Goal: Information Seeking & Learning: Learn about a topic

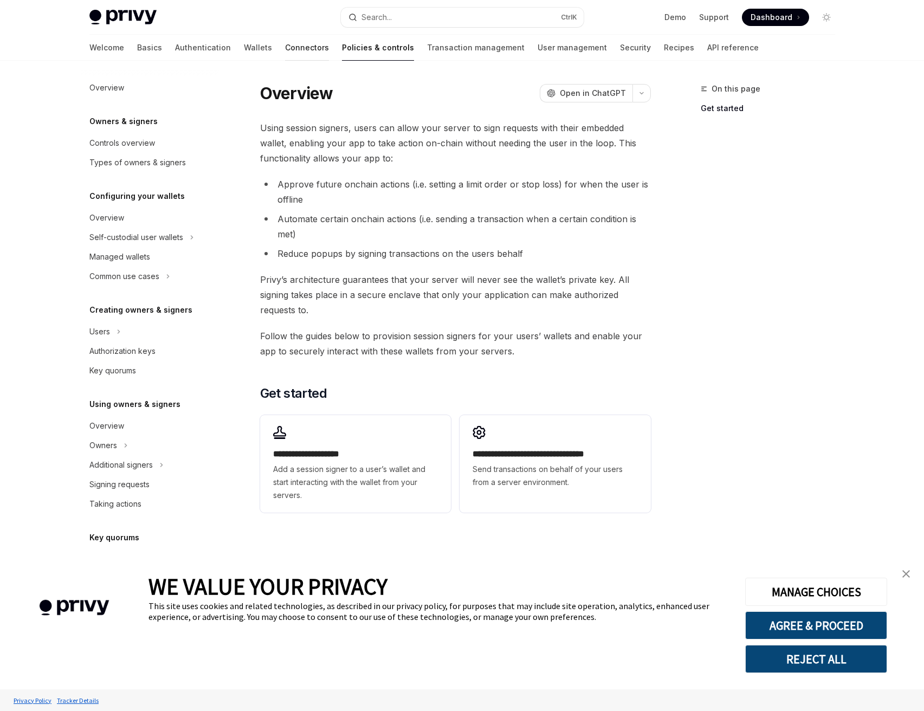
click at [285, 46] on link "Connectors" at bounding box center [307, 48] width 44 height 26
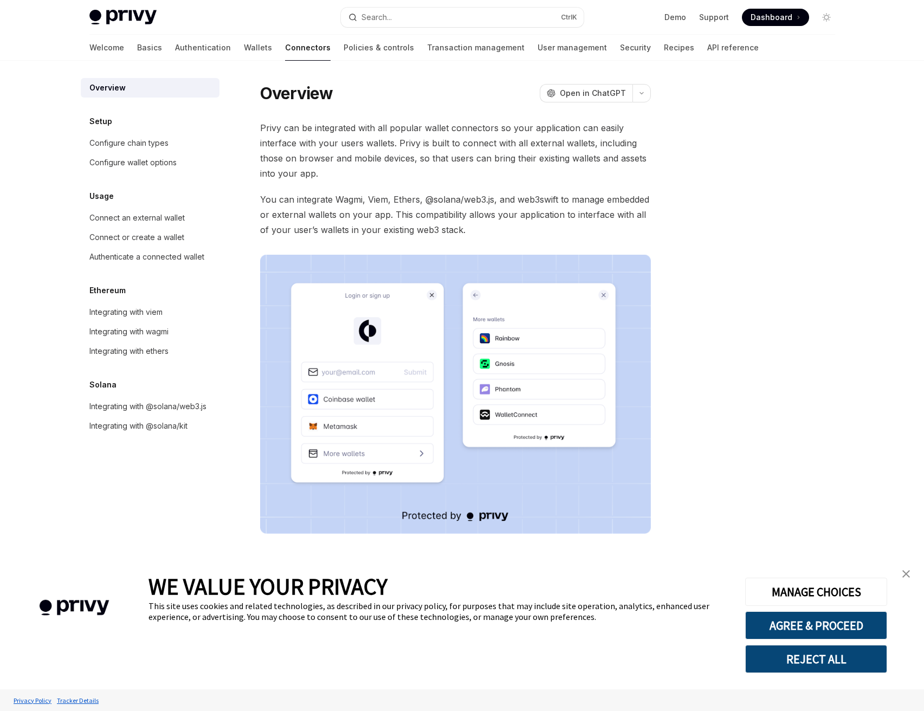
click at [383, 363] on img at bounding box center [455, 394] width 391 height 279
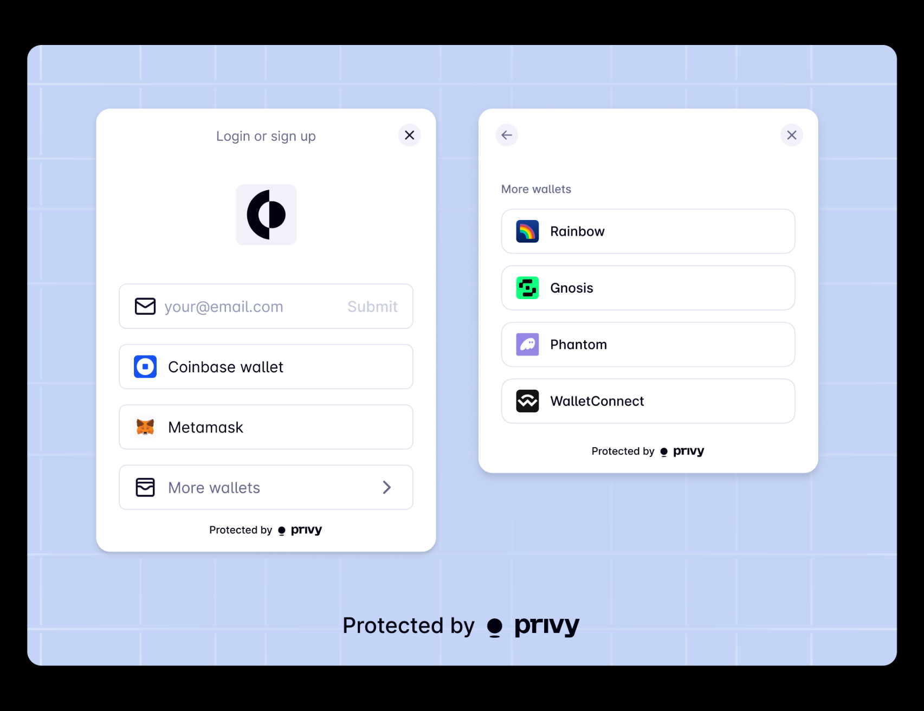
click at [384, 363] on img at bounding box center [462, 355] width 870 height 621
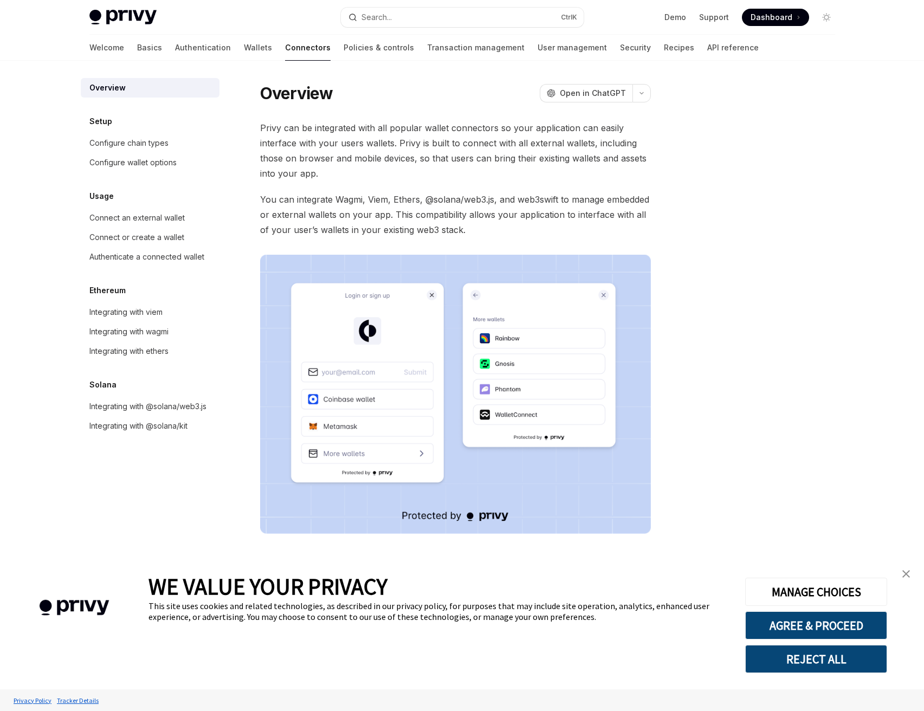
click at [332, 217] on span "You can integrate Wagmi, Viem, Ethers, @solana/web3.js, and web3swift to manage…" at bounding box center [455, 215] width 391 height 46
click at [175, 232] on div "Connect or create a wallet" at bounding box center [136, 237] width 95 height 13
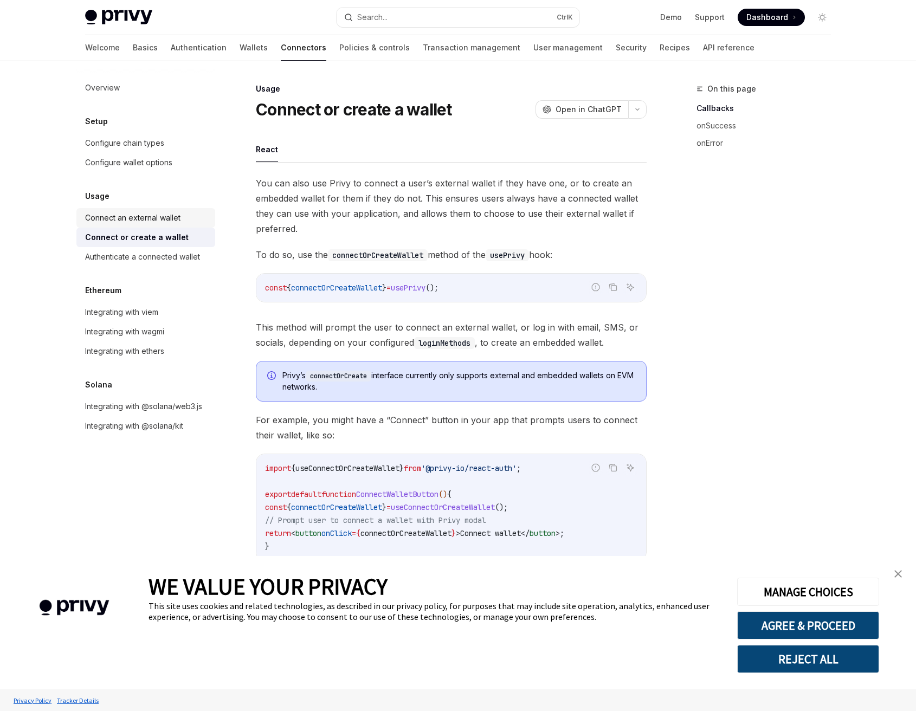
click at [125, 216] on div "Connect an external wallet" at bounding box center [132, 217] width 95 height 13
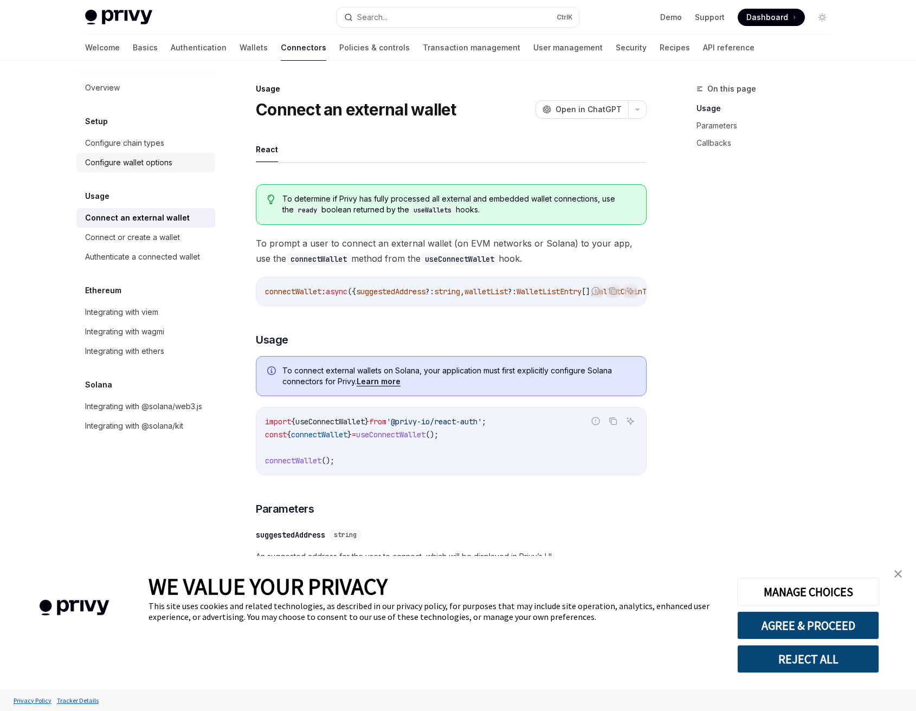
click at [165, 161] on div "Configure wallet options" at bounding box center [128, 162] width 87 height 13
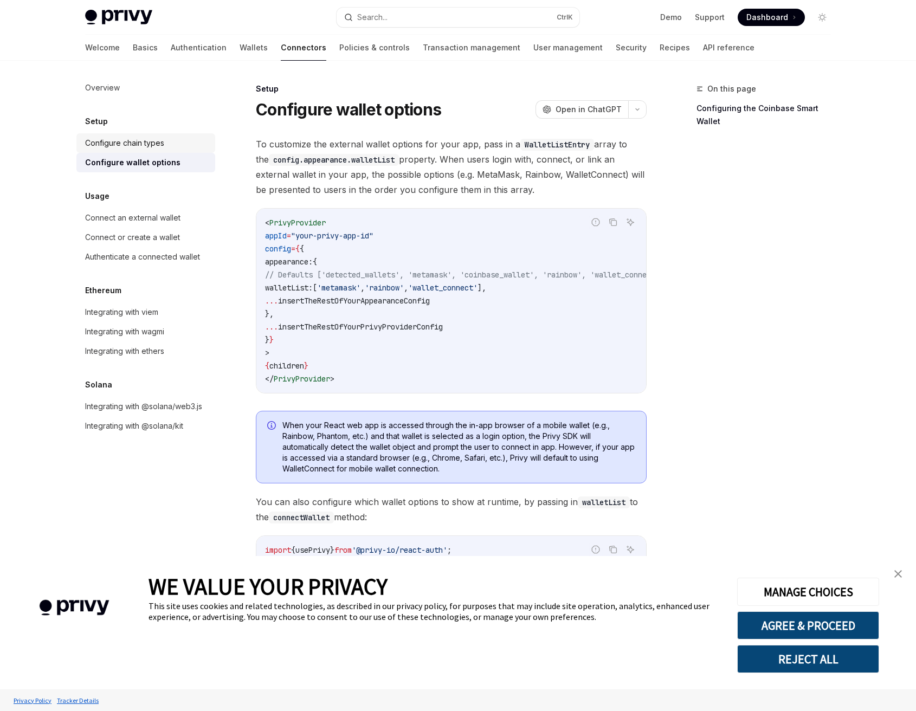
click at [161, 143] on div "Configure chain types" at bounding box center [124, 143] width 79 height 13
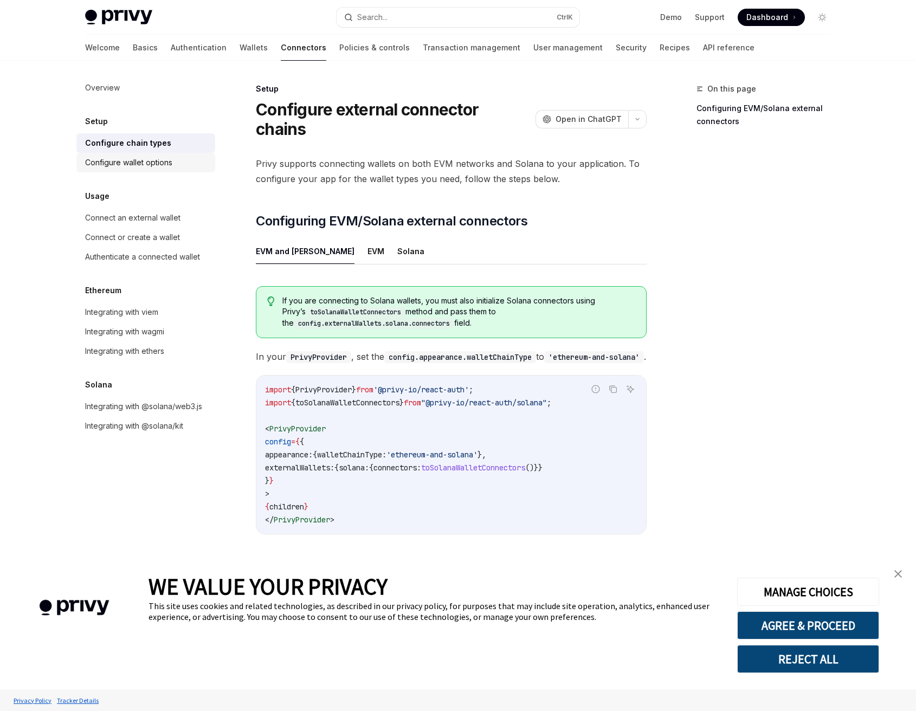
click at [167, 157] on div "Configure wallet options" at bounding box center [128, 162] width 87 height 13
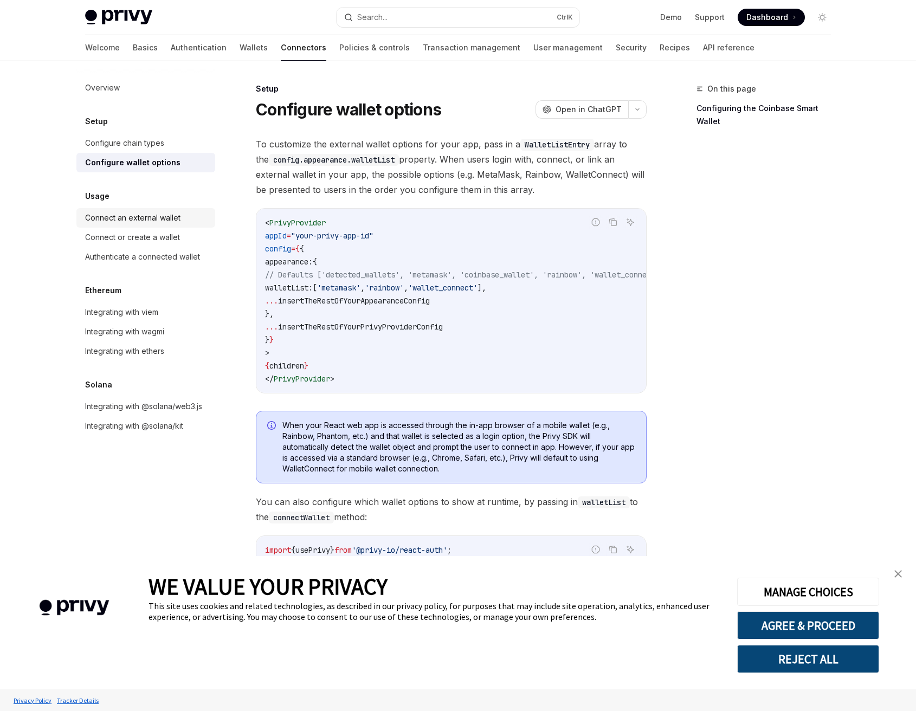
click at [150, 215] on div "Connect an external wallet" at bounding box center [132, 217] width 95 height 13
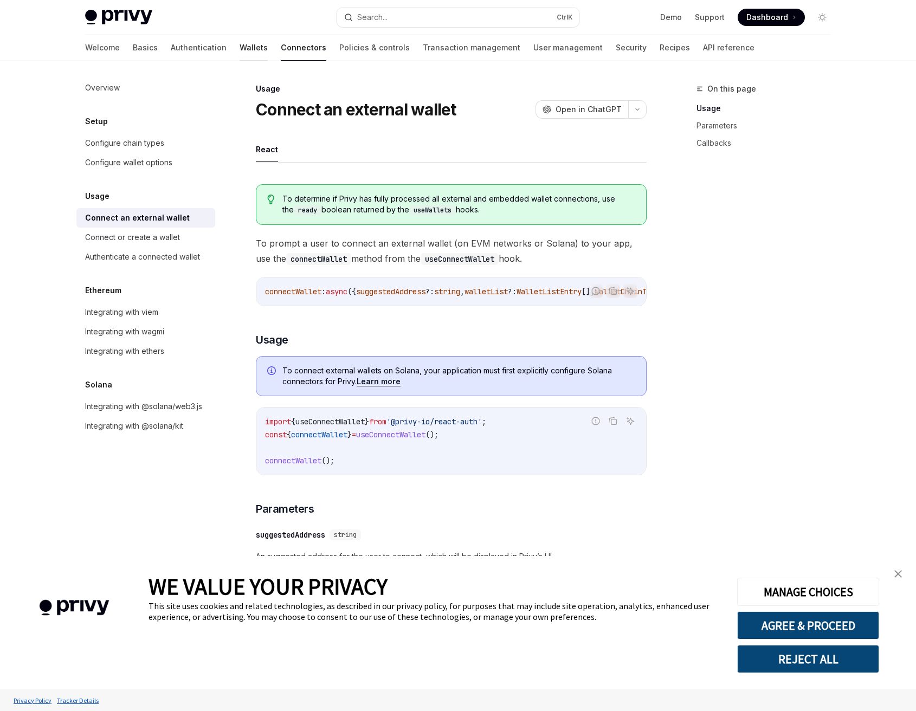
click at [240, 47] on link "Wallets" at bounding box center [254, 48] width 28 height 26
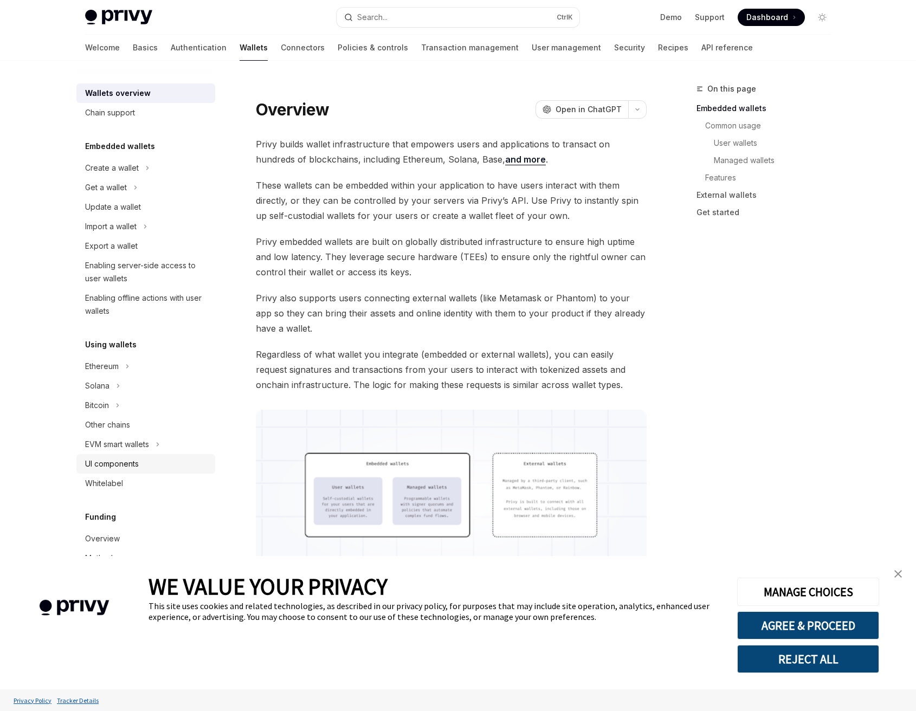
click at [166, 464] on div "UI components" at bounding box center [147, 463] width 124 height 13
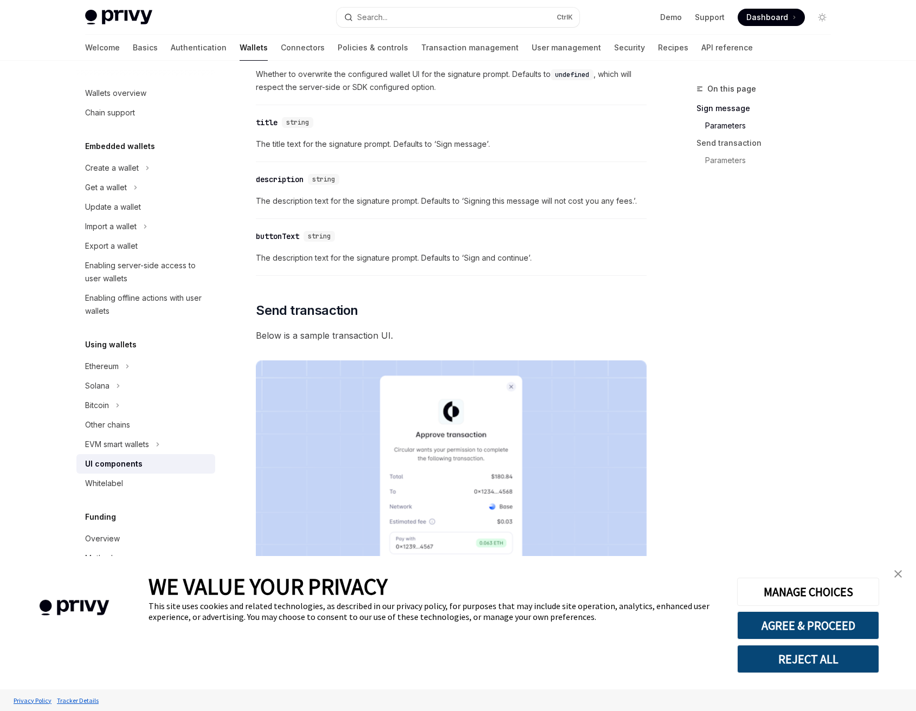
scroll to position [976, 0]
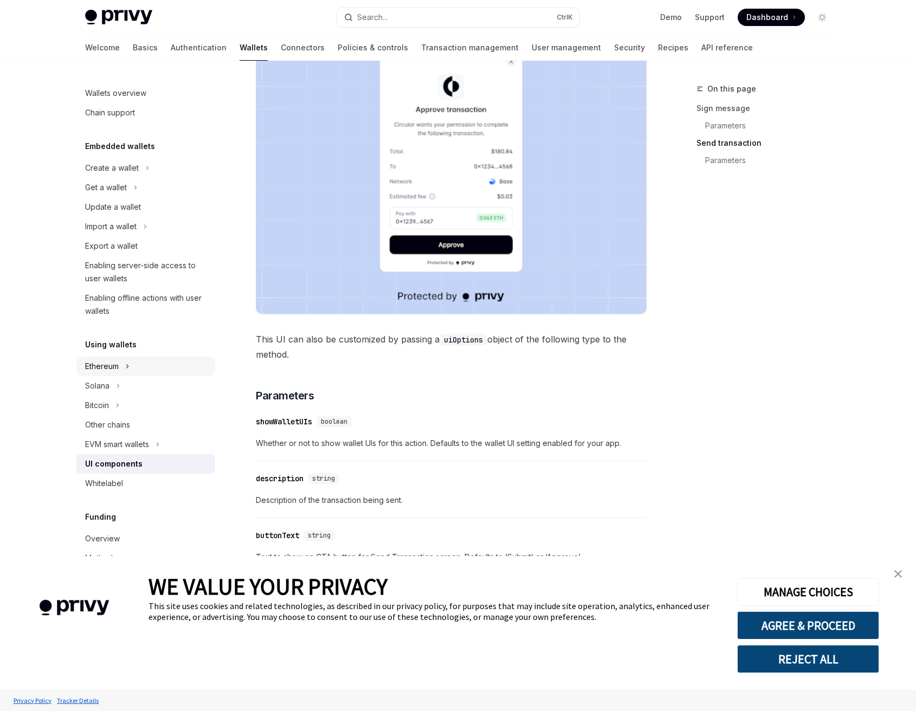
click at [175, 363] on div "Ethereum" at bounding box center [145, 367] width 139 height 20
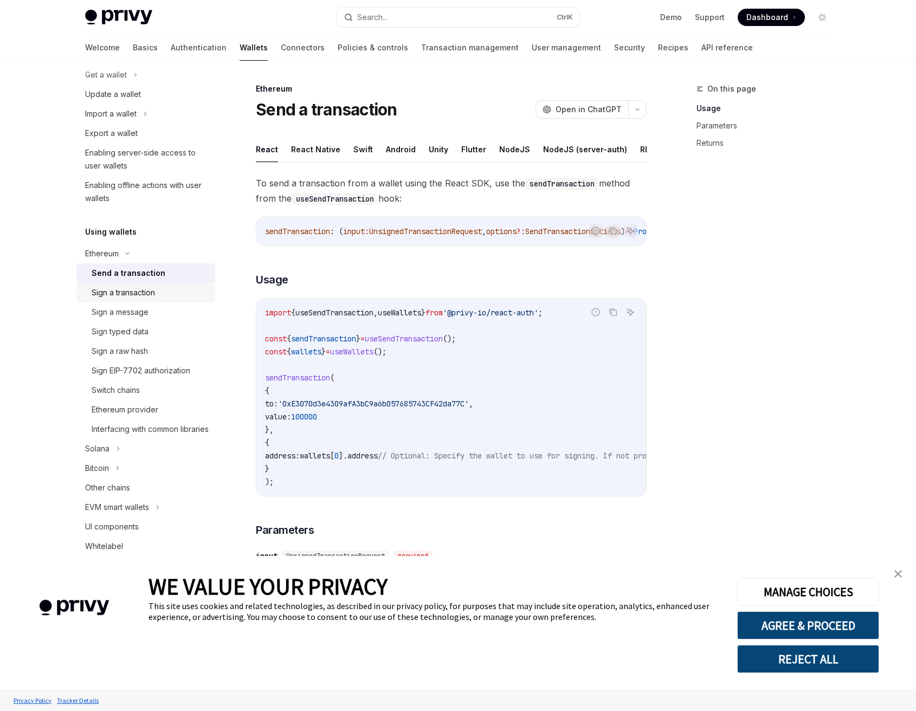
scroll to position [108, 0]
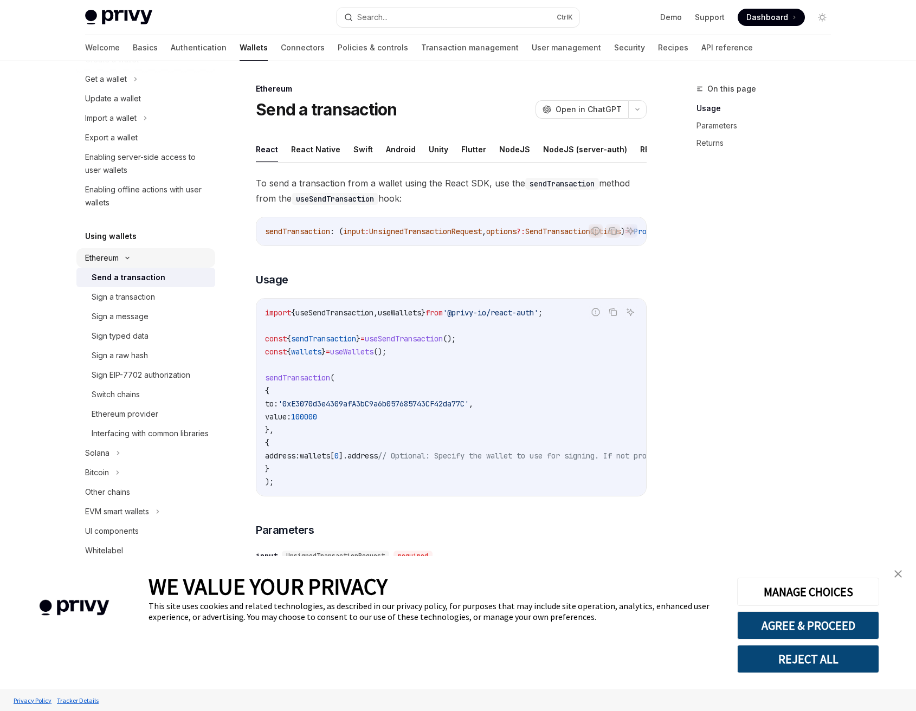
click at [129, 254] on div "Ethereum" at bounding box center [145, 258] width 139 height 20
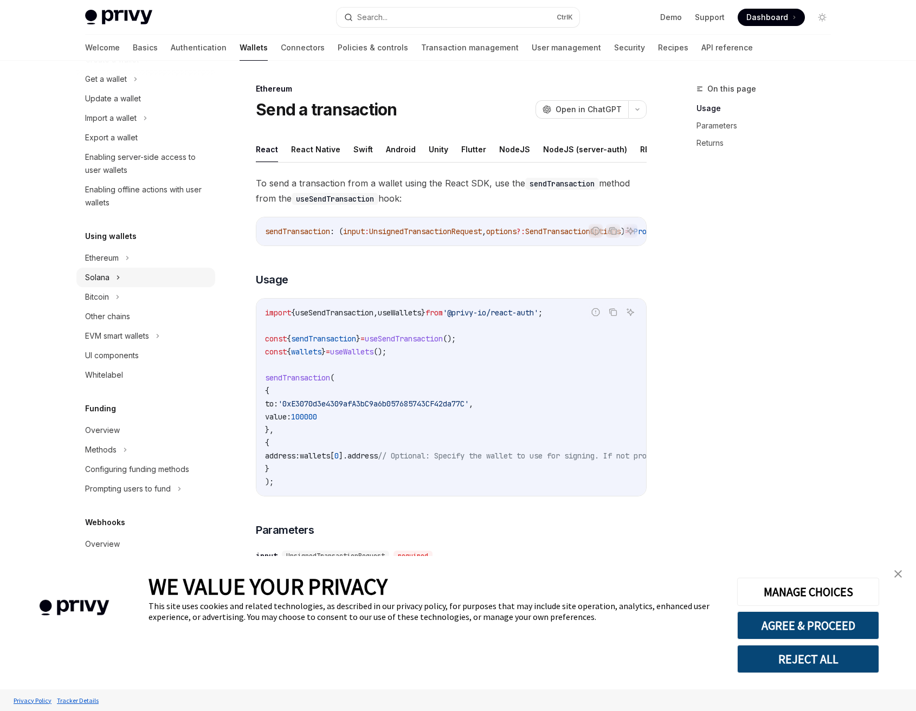
scroll to position [0, 0]
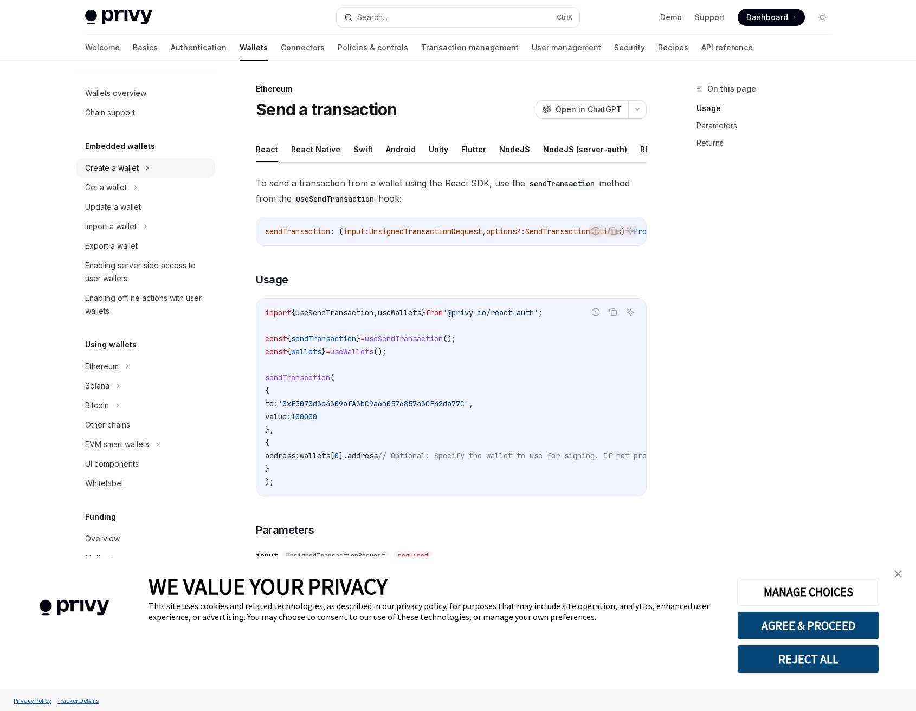
click at [157, 165] on div "Create a wallet" at bounding box center [145, 168] width 139 height 20
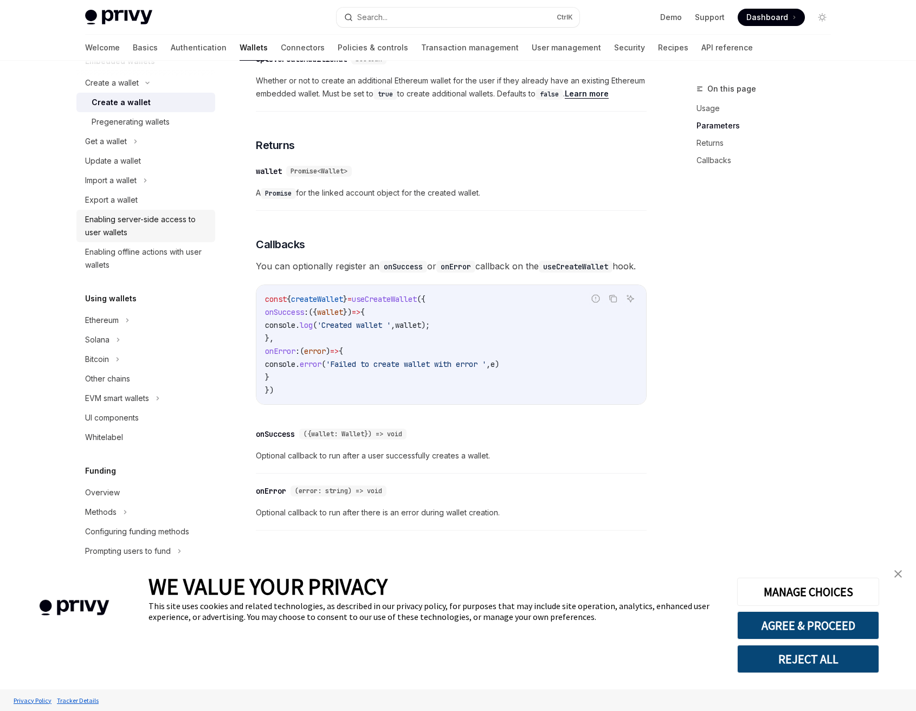
scroll to position [42, 0]
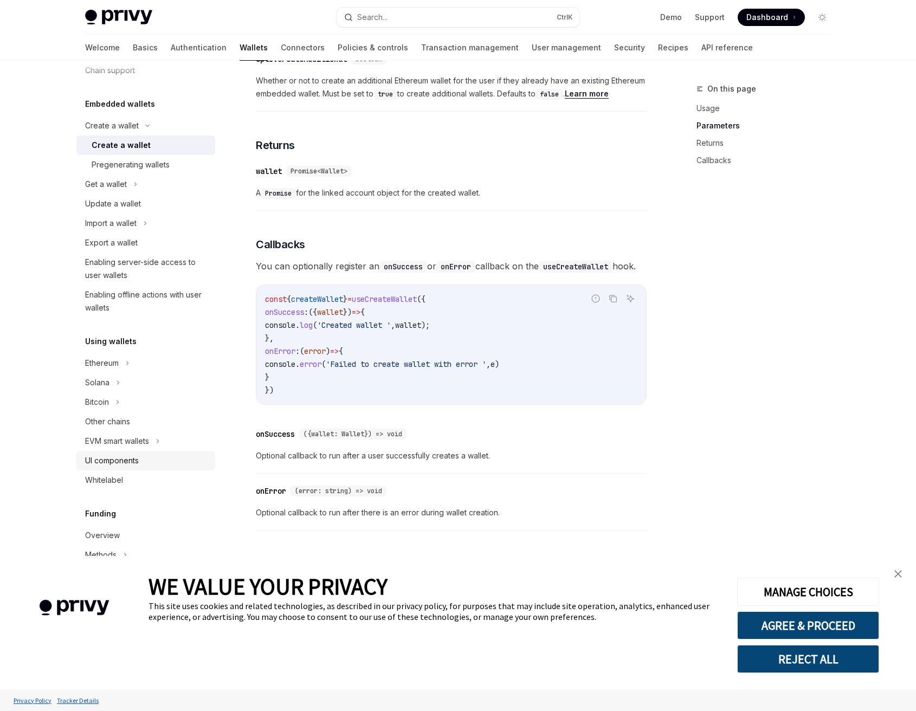
click at [126, 462] on div "UI components" at bounding box center [112, 460] width 54 height 13
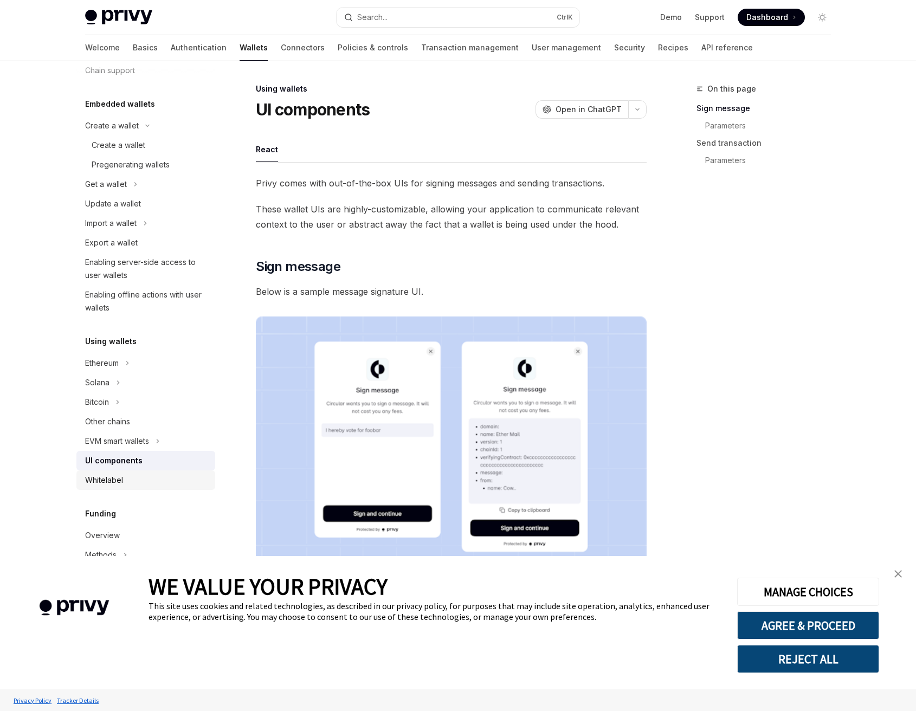
click at [123, 479] on div "Whitelabel" at bounding box center [147, 480] width 124 height 13
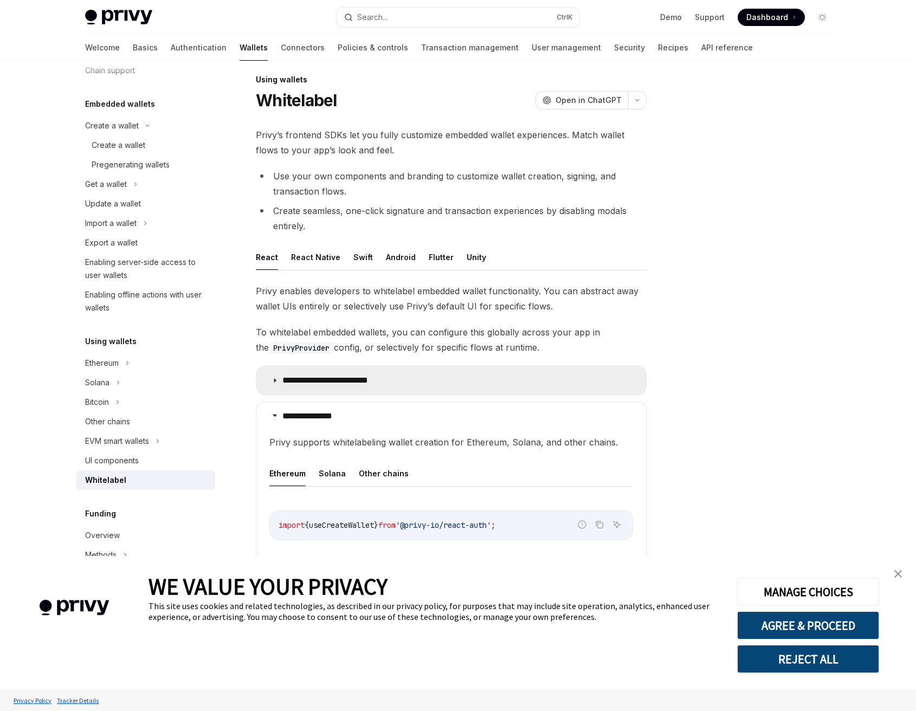
scroll to position [177, 0]
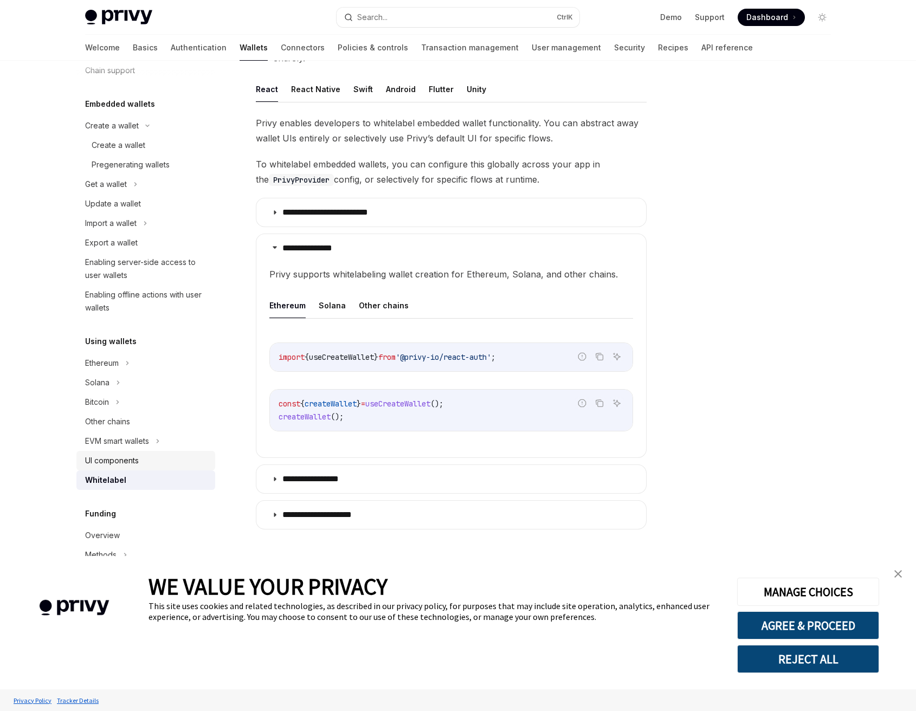
click at [144, 467] on link "UI components" at bounding box center [145, 461] width 139 height 20
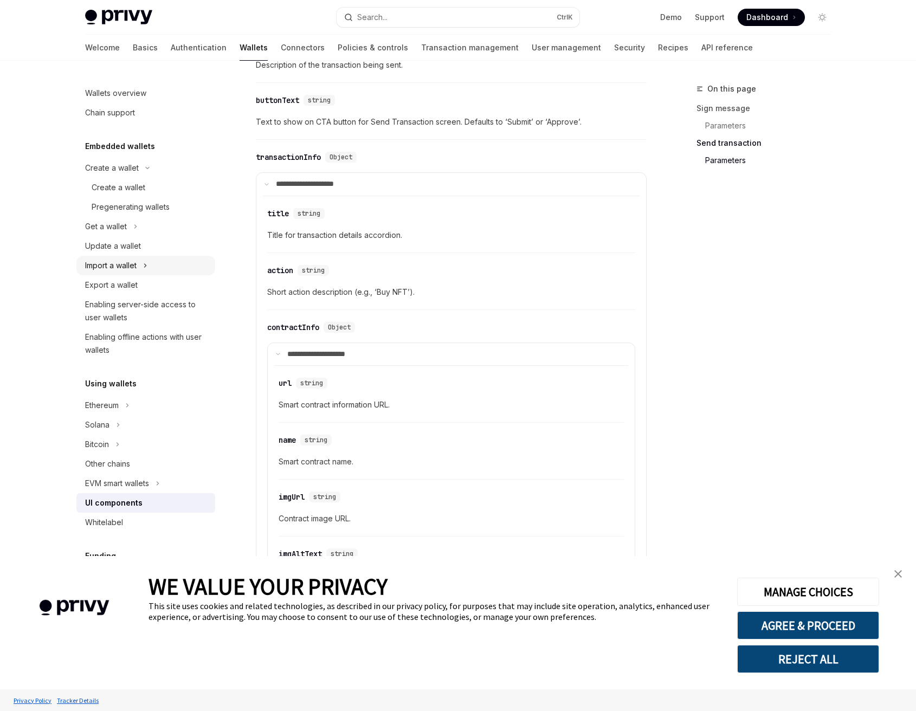
click at [164, 270] on div "Import a wallet" at bounding box center [145, 266] width 139 height 20
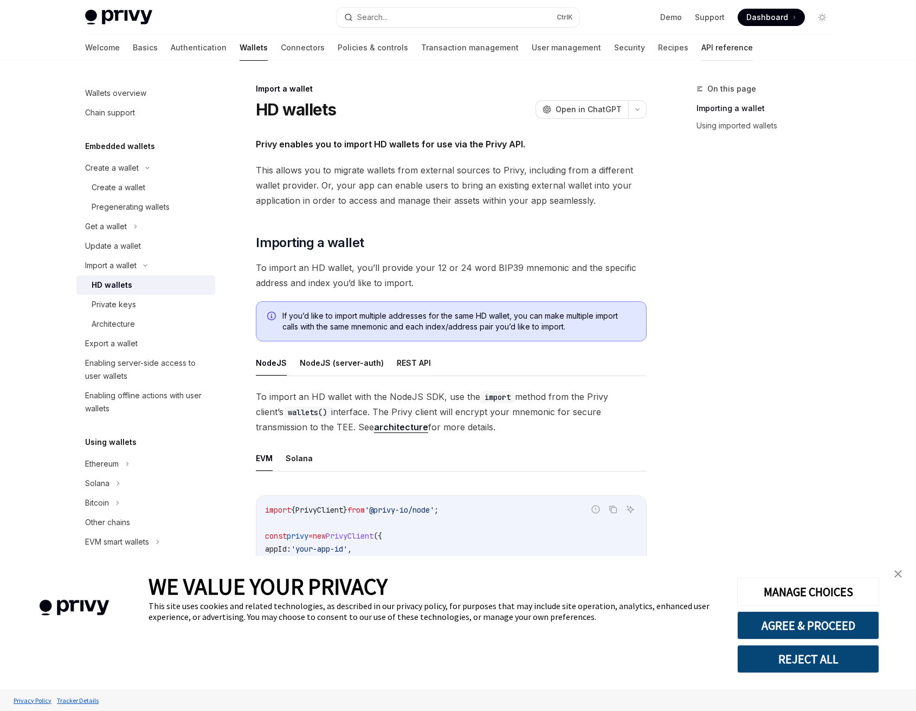
click at [701, 53] on link "API reference" at bounding box center [726, 48] width 51 height 26
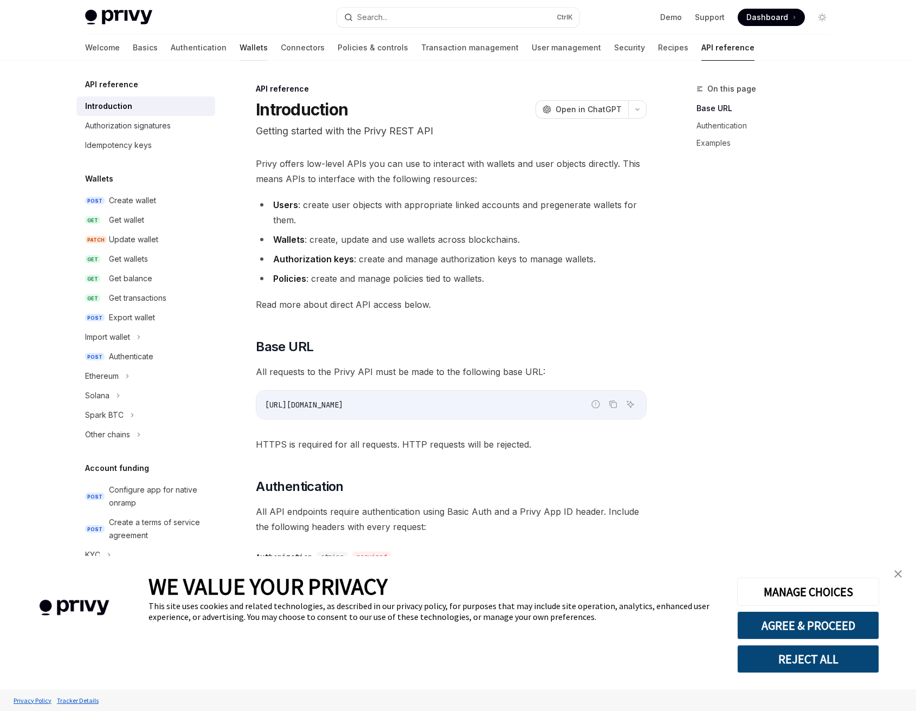
click at [240, 44] on link "Wallets" at bounding box center [254, 48] width 28 height 26
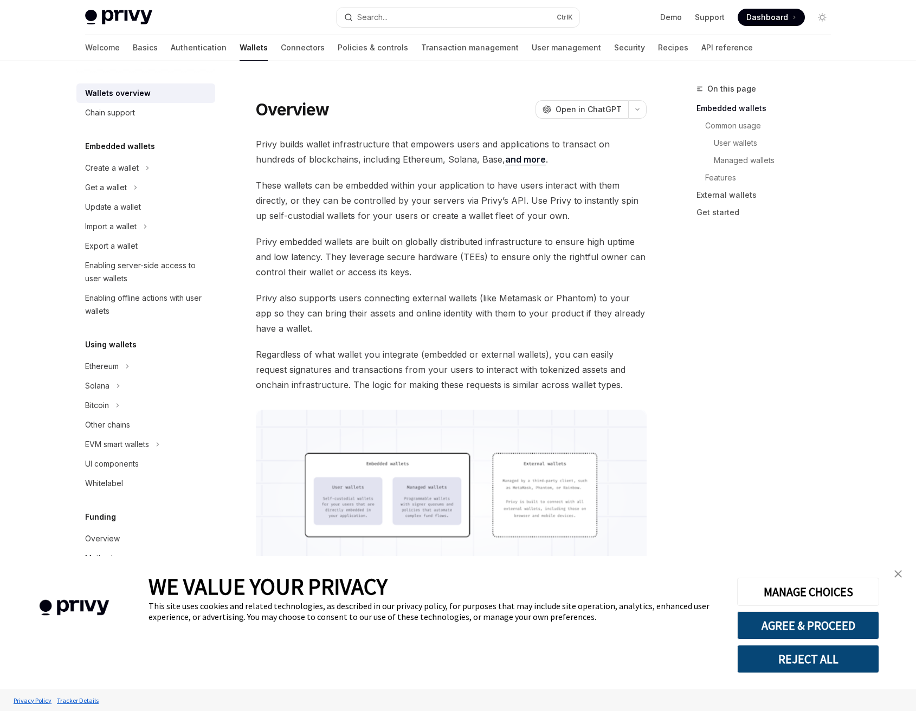
click at [171, 48] on link "Authentication" at bounding box center [199, 48] width 56 height 26
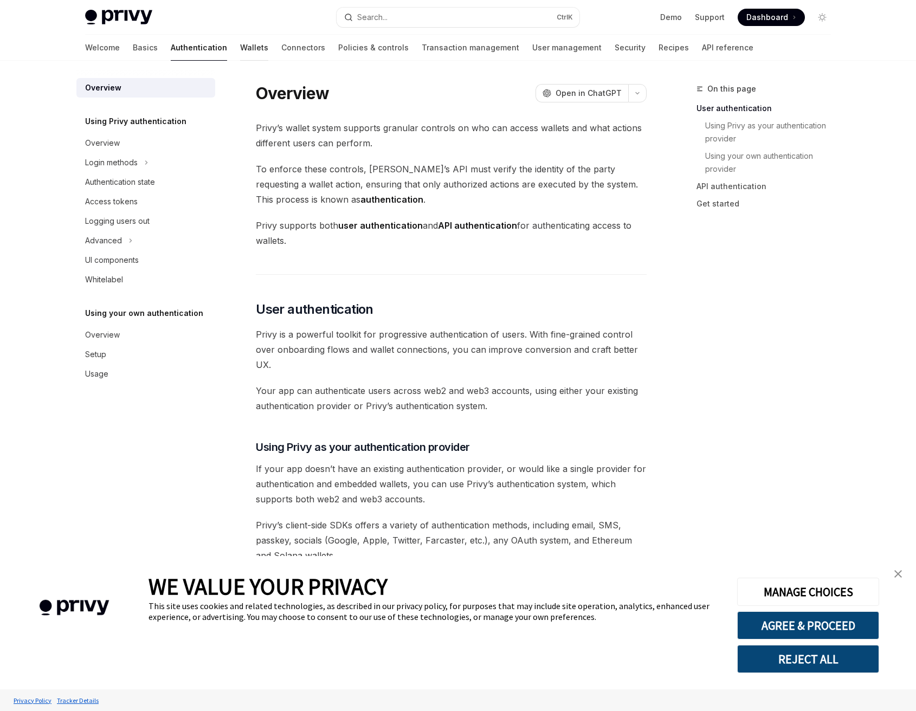
click at [240, 45] on link "Wallets" at bounding box center [254, 48] width 28 height 26
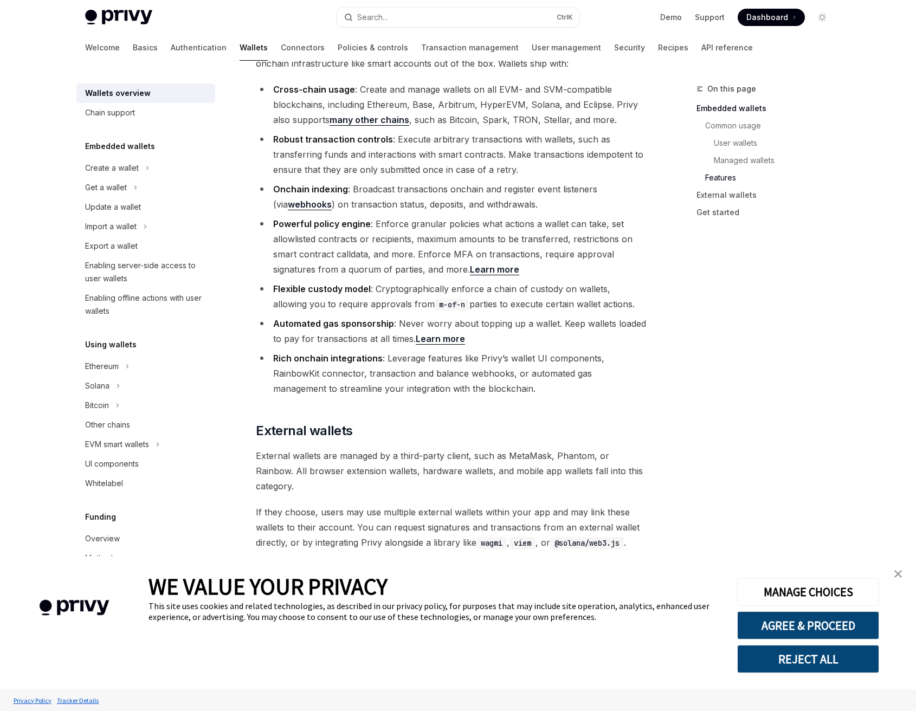
scroll to position [1301, 0]
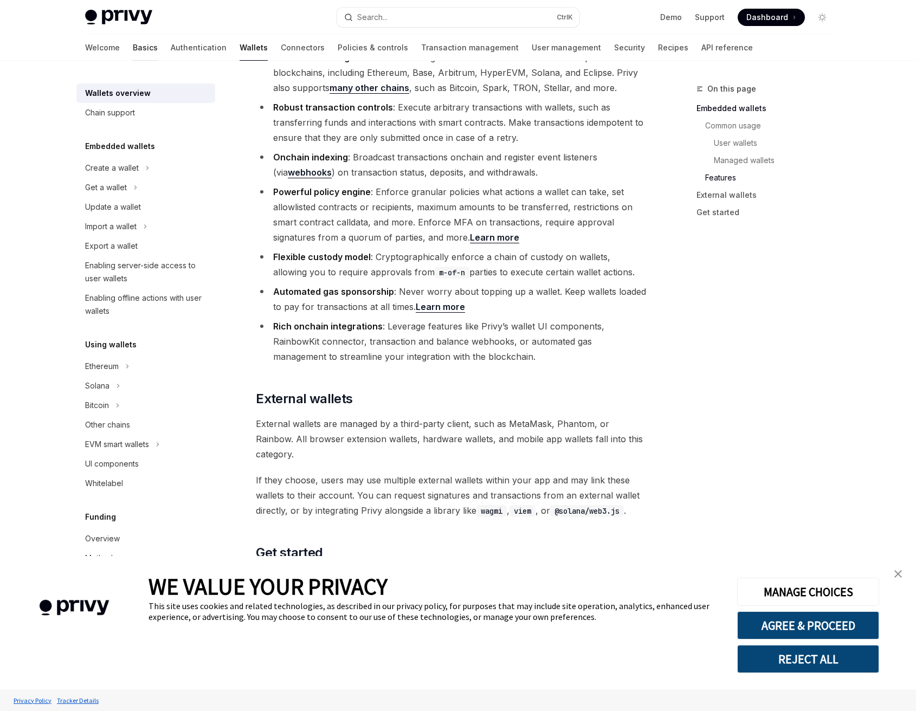
click at [133, 47] on link "Basics" at bounding box center [145, 48] width 25 height 26
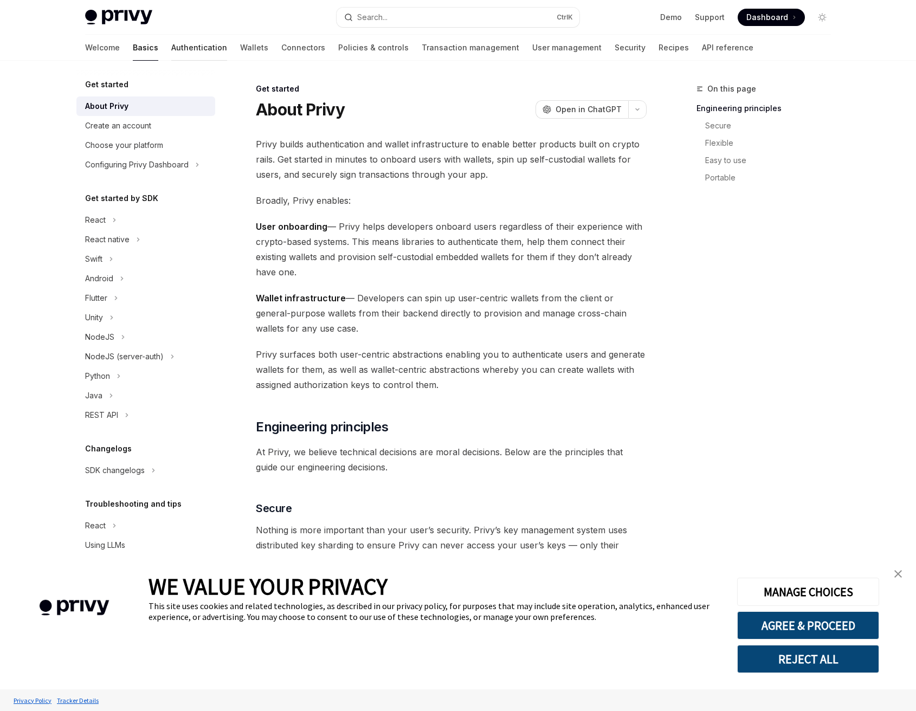
click at [171, 47] on link "Authentication" at bounding box center [199, 48] width 56 height 26
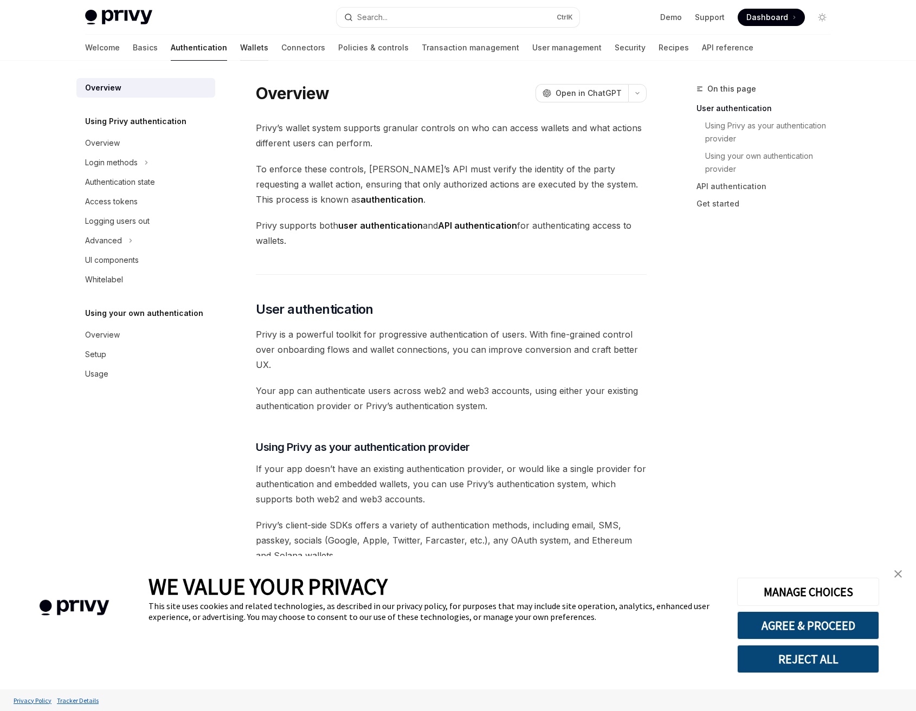
click at [240, 43] on link "Wallets" at bounding box center [254, 48] width 28 height 26
type textarea "*"
